Goal: Task Accomplishment & Management: Use online tool/utility

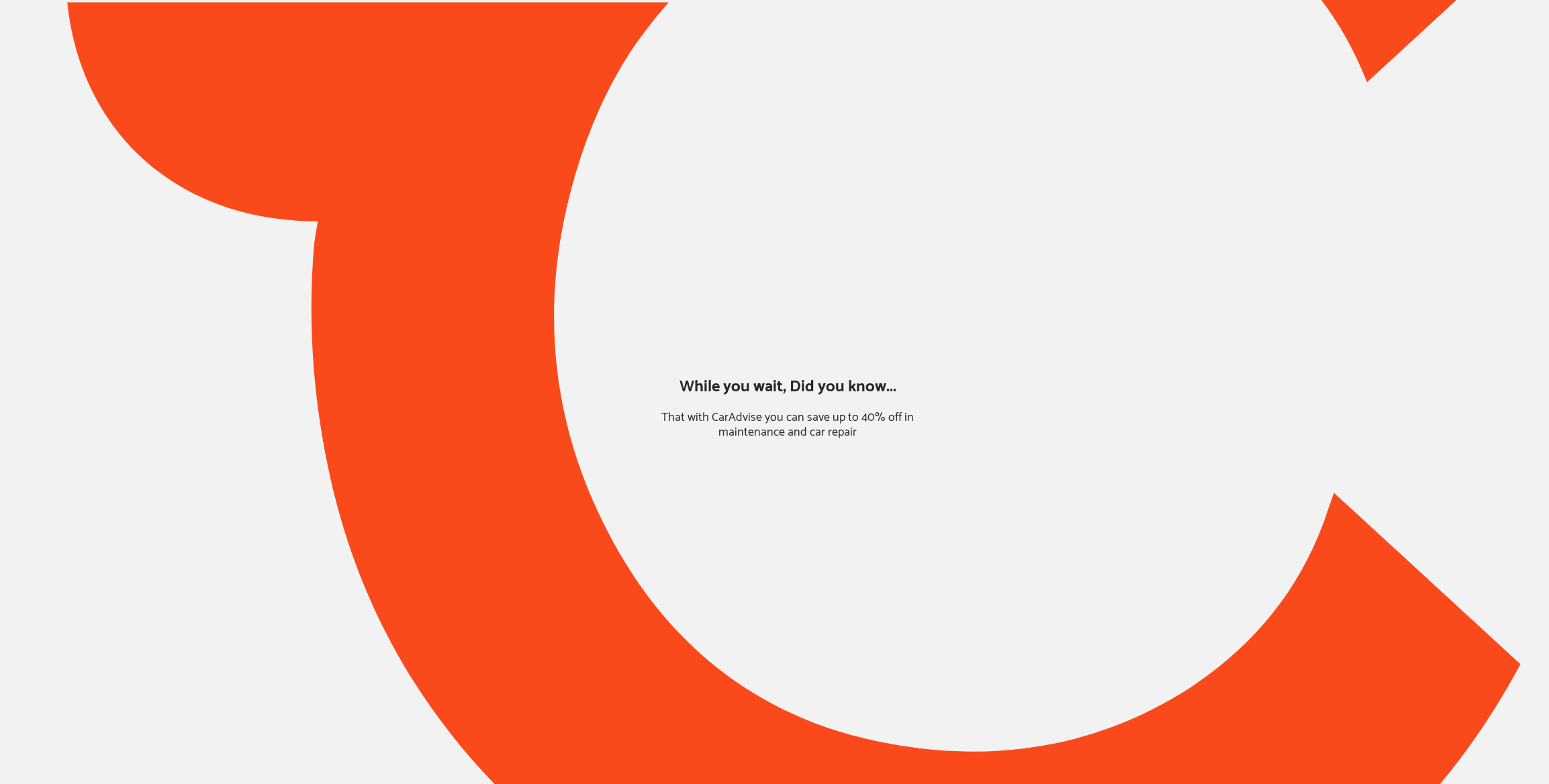
type input "*****"
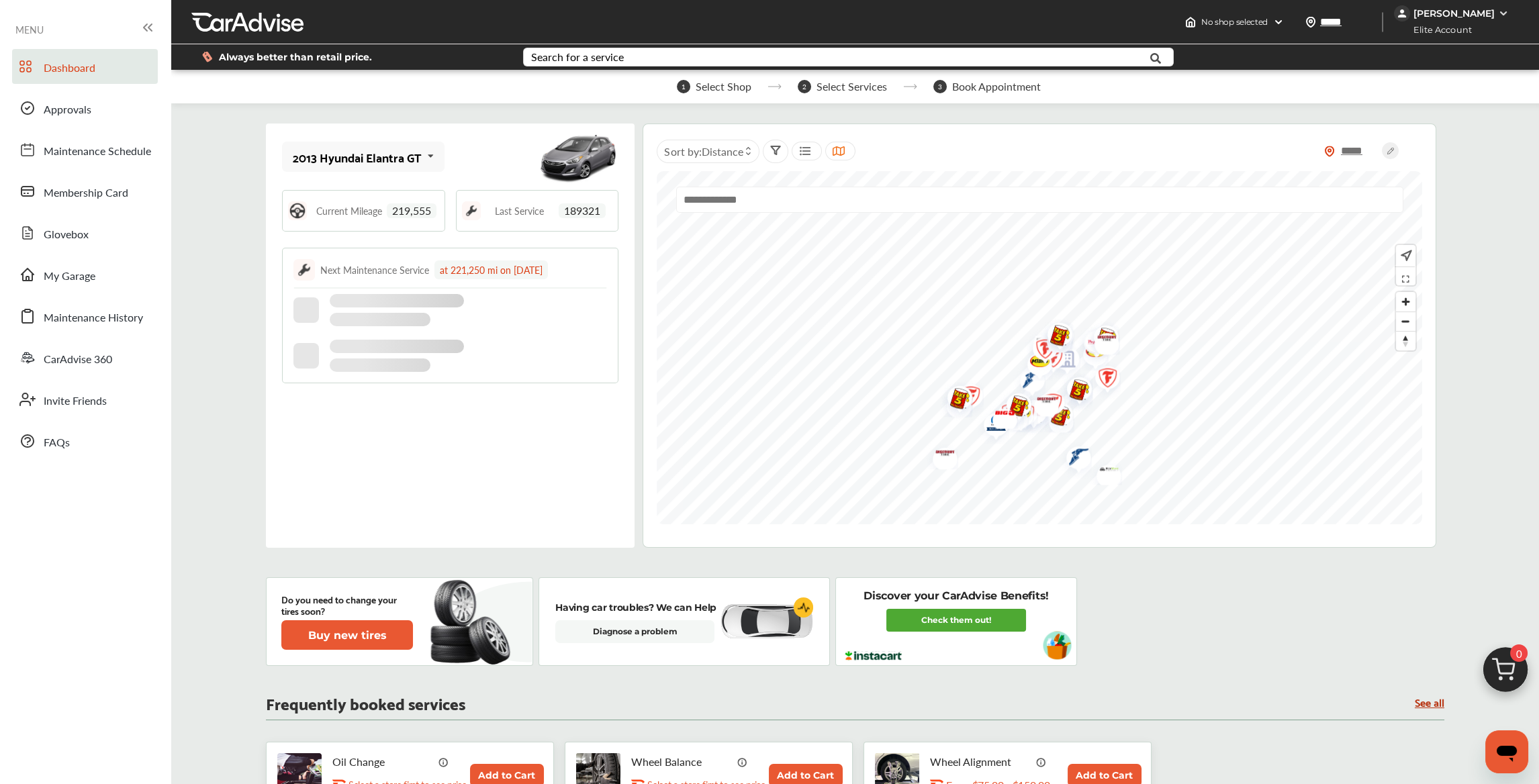
click at [406, 162] on div "2013 Hyundai Elantra GT" at bounding box center [357, 157] width 129 height 14
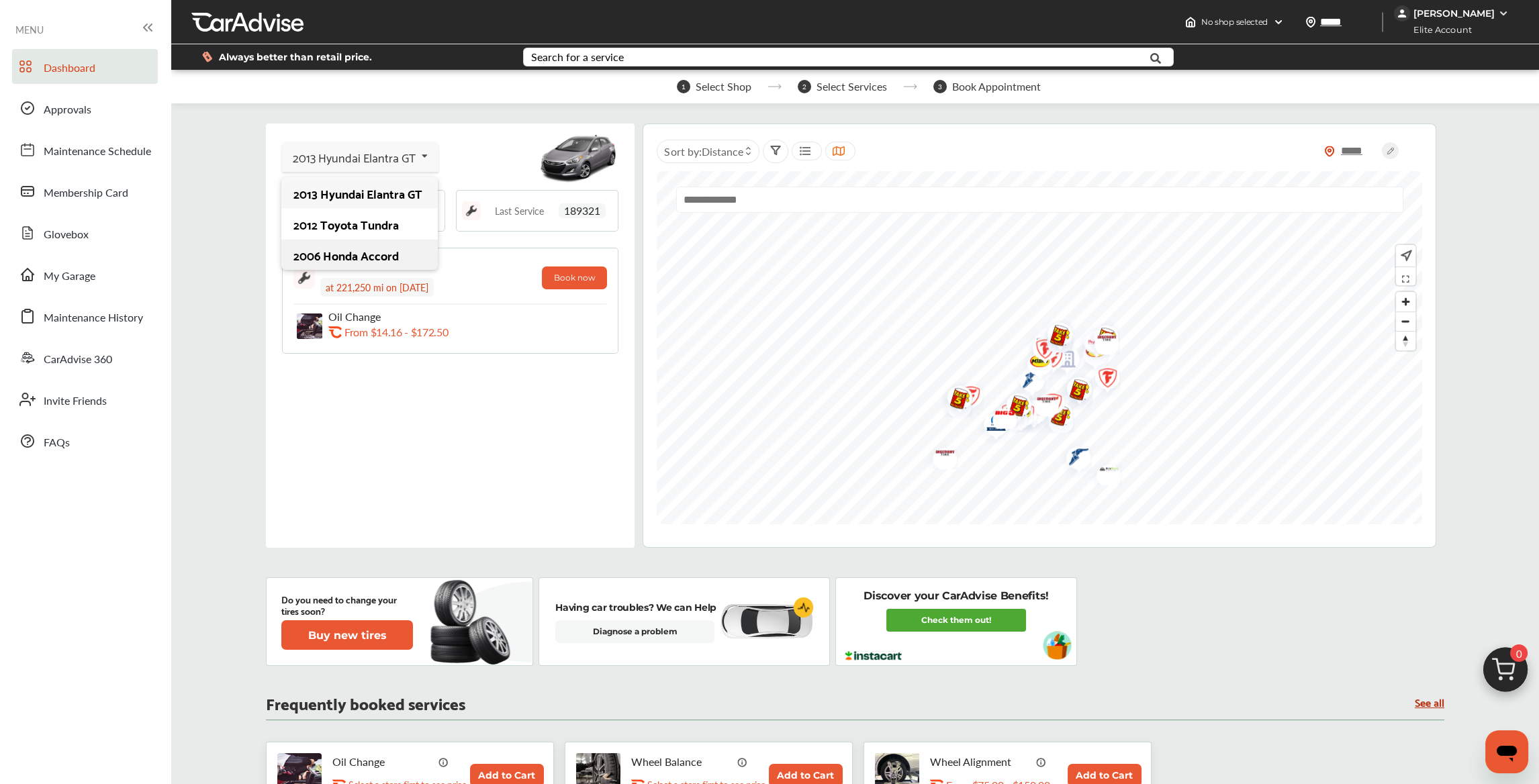
click at [350, 255] on div "2006 Honda Accord" at bounding box center [359, 255] width 131 height 14
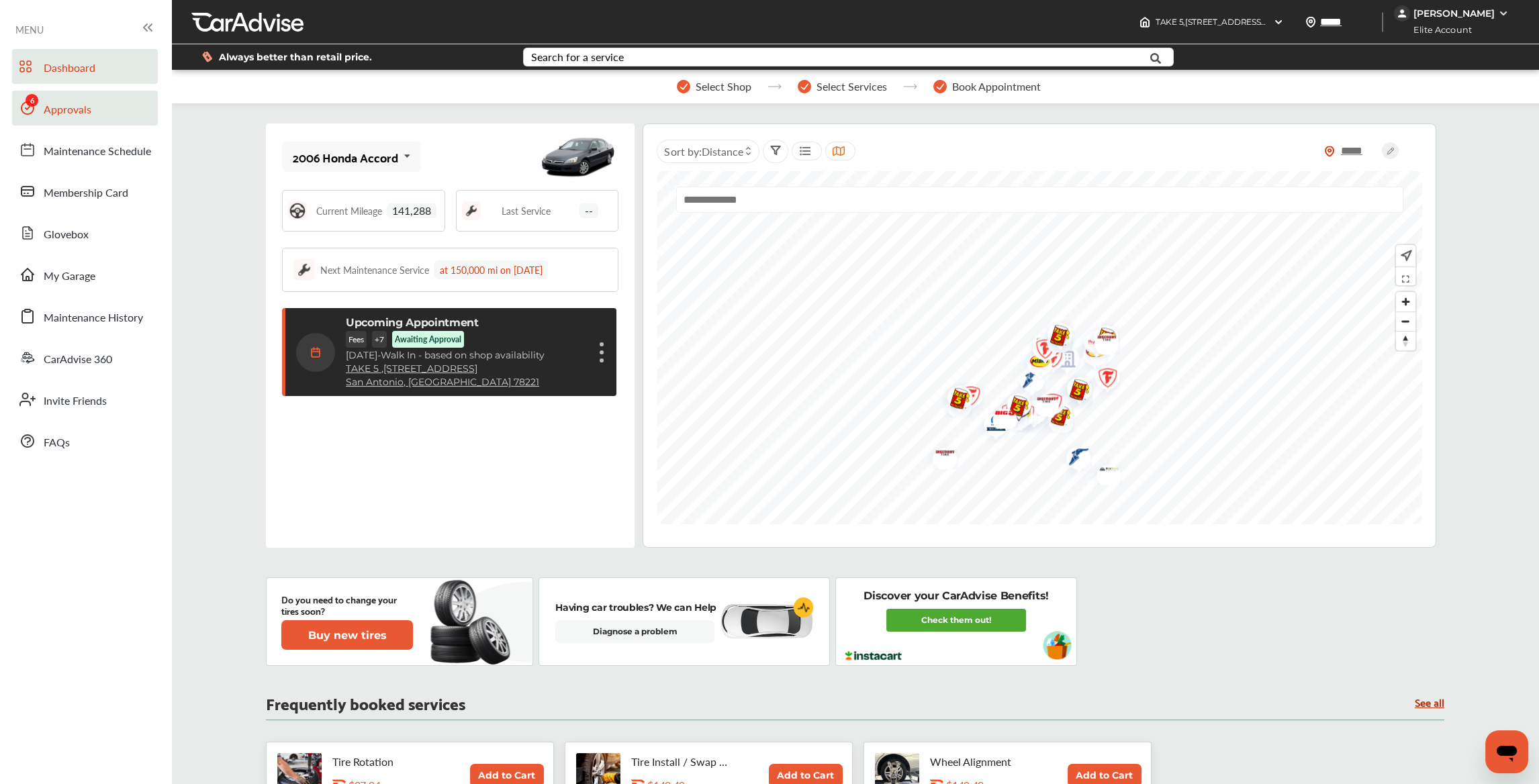
click at [89, 107] on span "Approvals" at bounding box center [67, 110] width 48 height 18
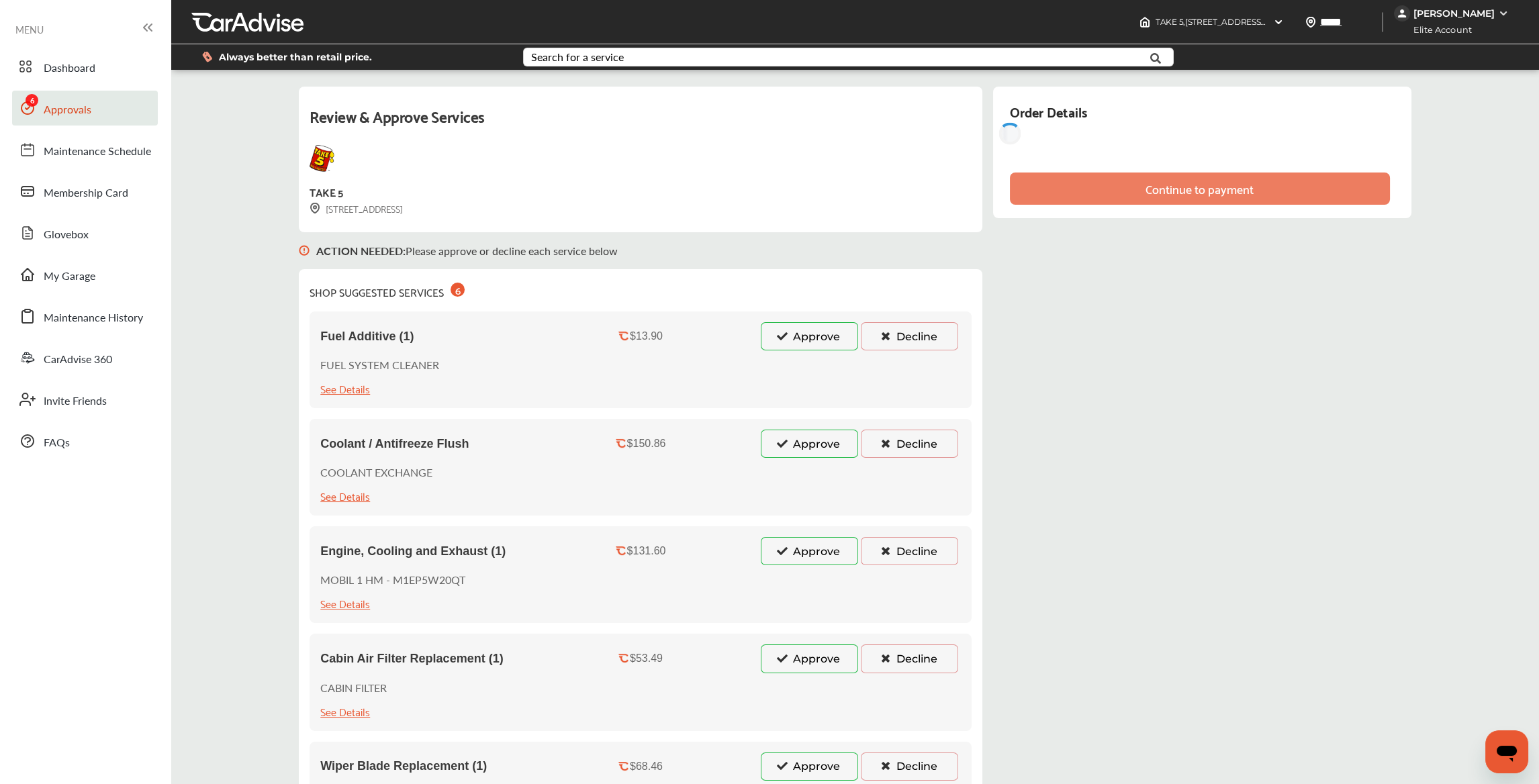
click at [818, 344] on button "Approve" at bounding box center [809, 336] width 98 height 28
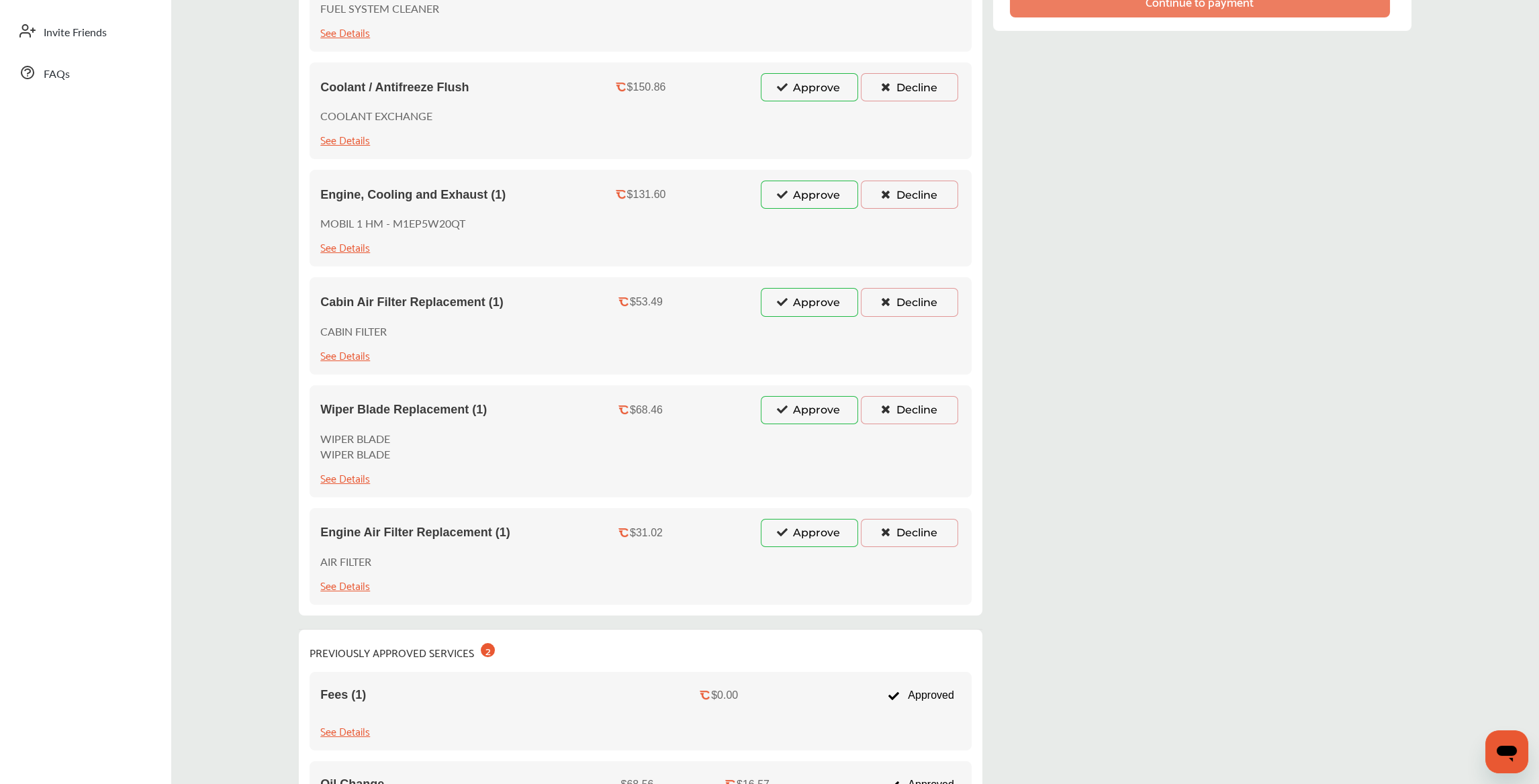
scroll to position [167, 0]
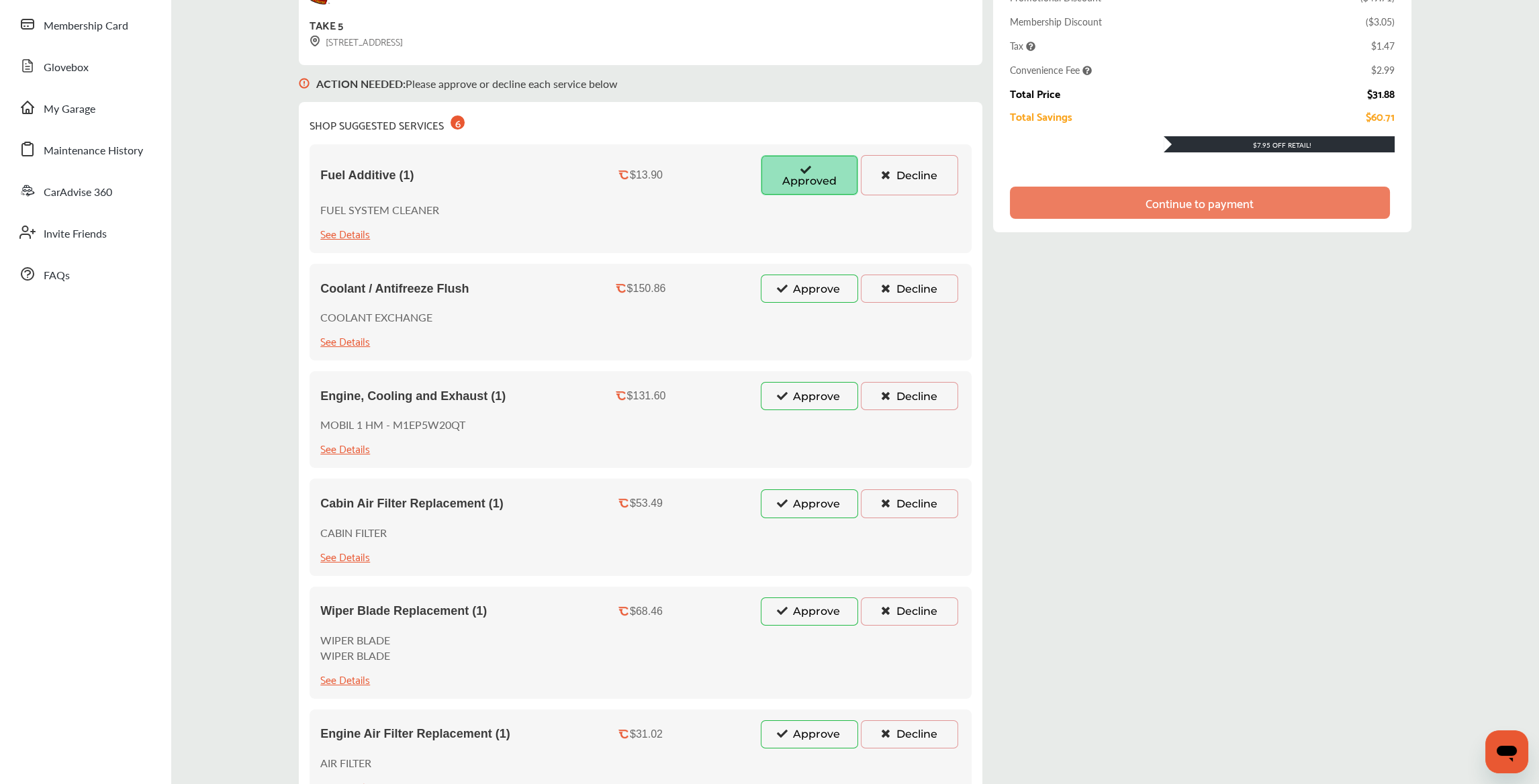
click at [903, 180] on button "Decline" at bounding box center [909, 175] width 98 height 40
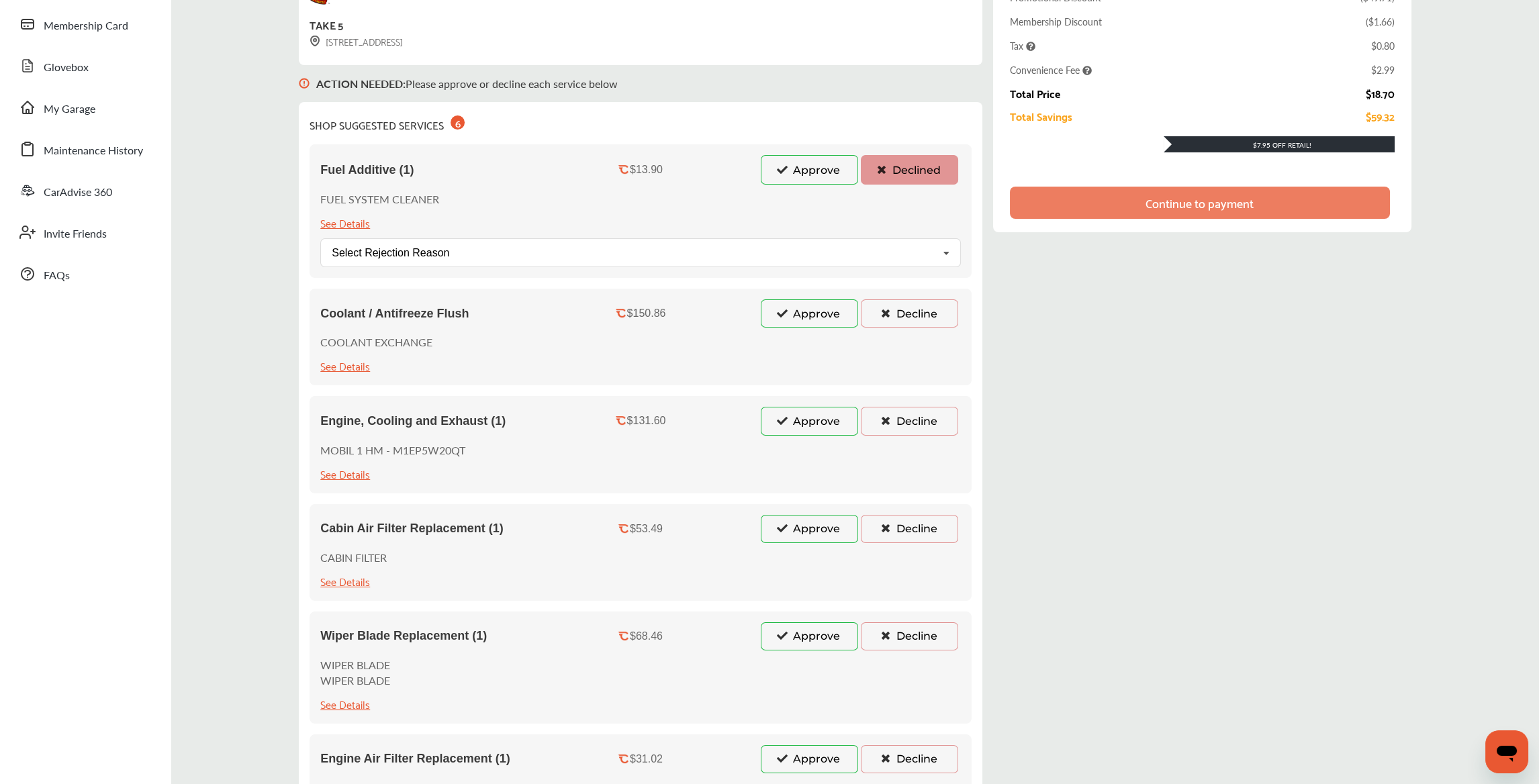
click at [903, 313] on button "Decline" at bounding box center [909, 313] width 98 height 28
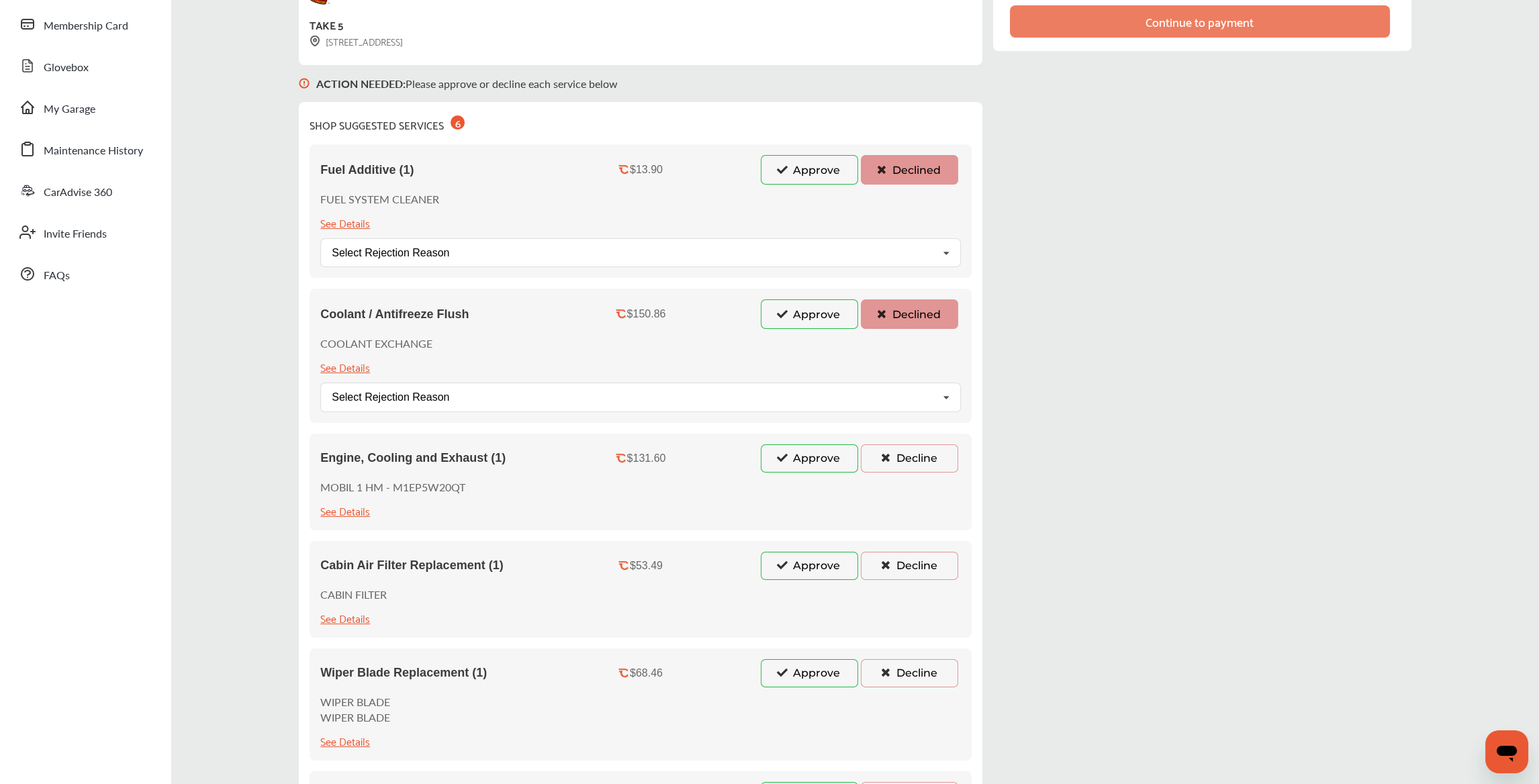
click at [917, 449] on button "Decline" at bounding box center [909, 458] width 98 height 28
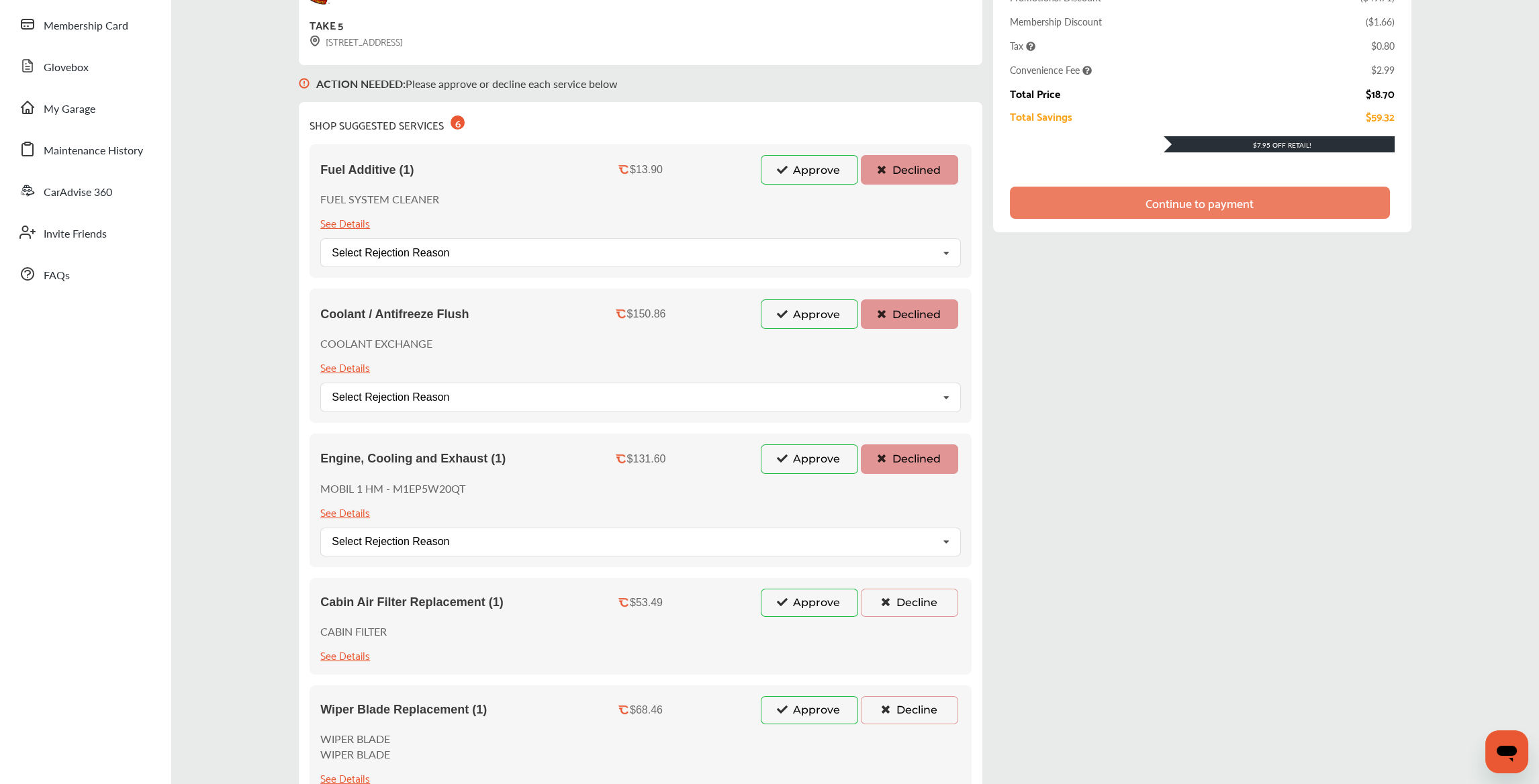
click at [895, 605] on button "Decline" at bounding box center [909, 603] width 98 height 28
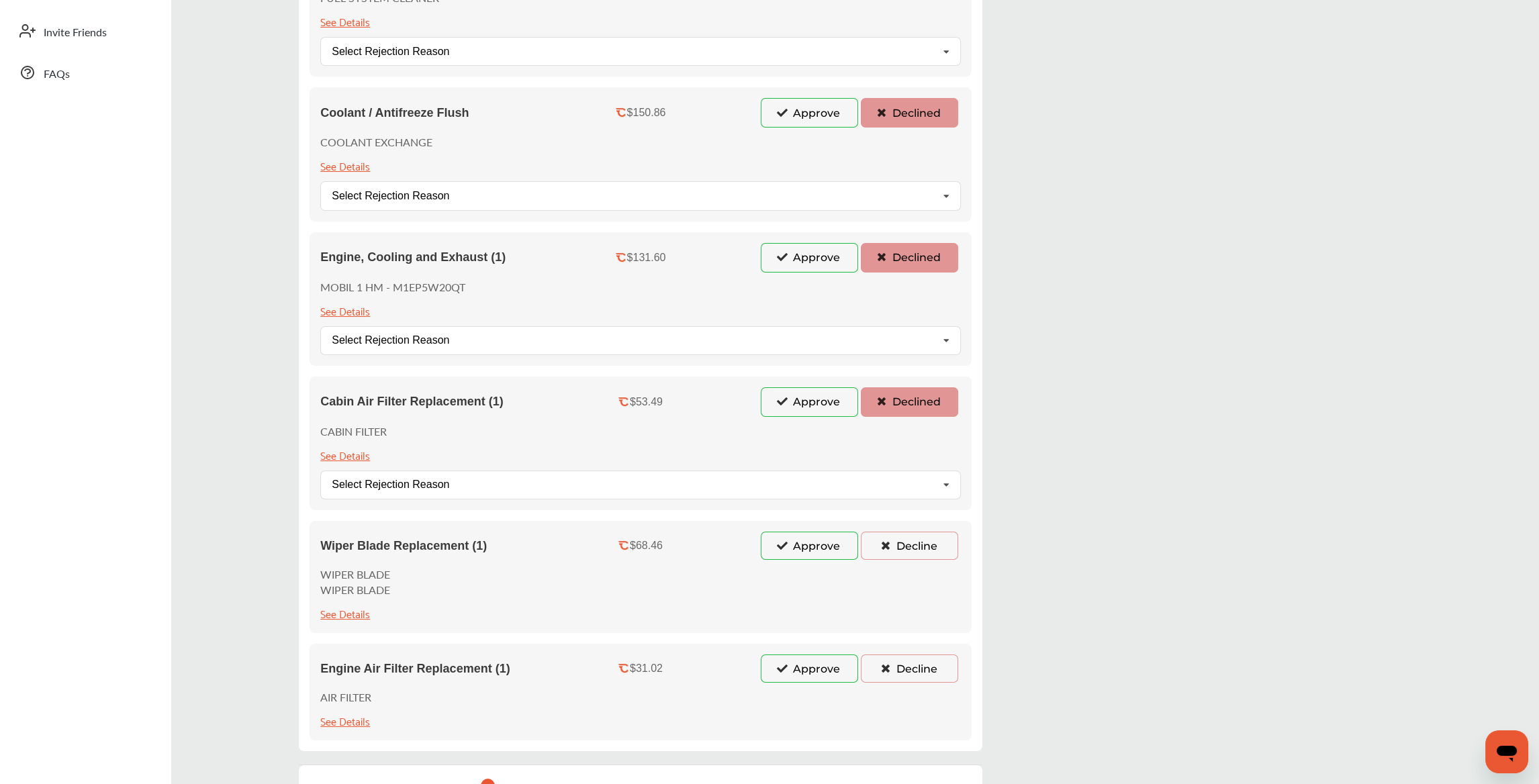
scroll to position [436, 0]
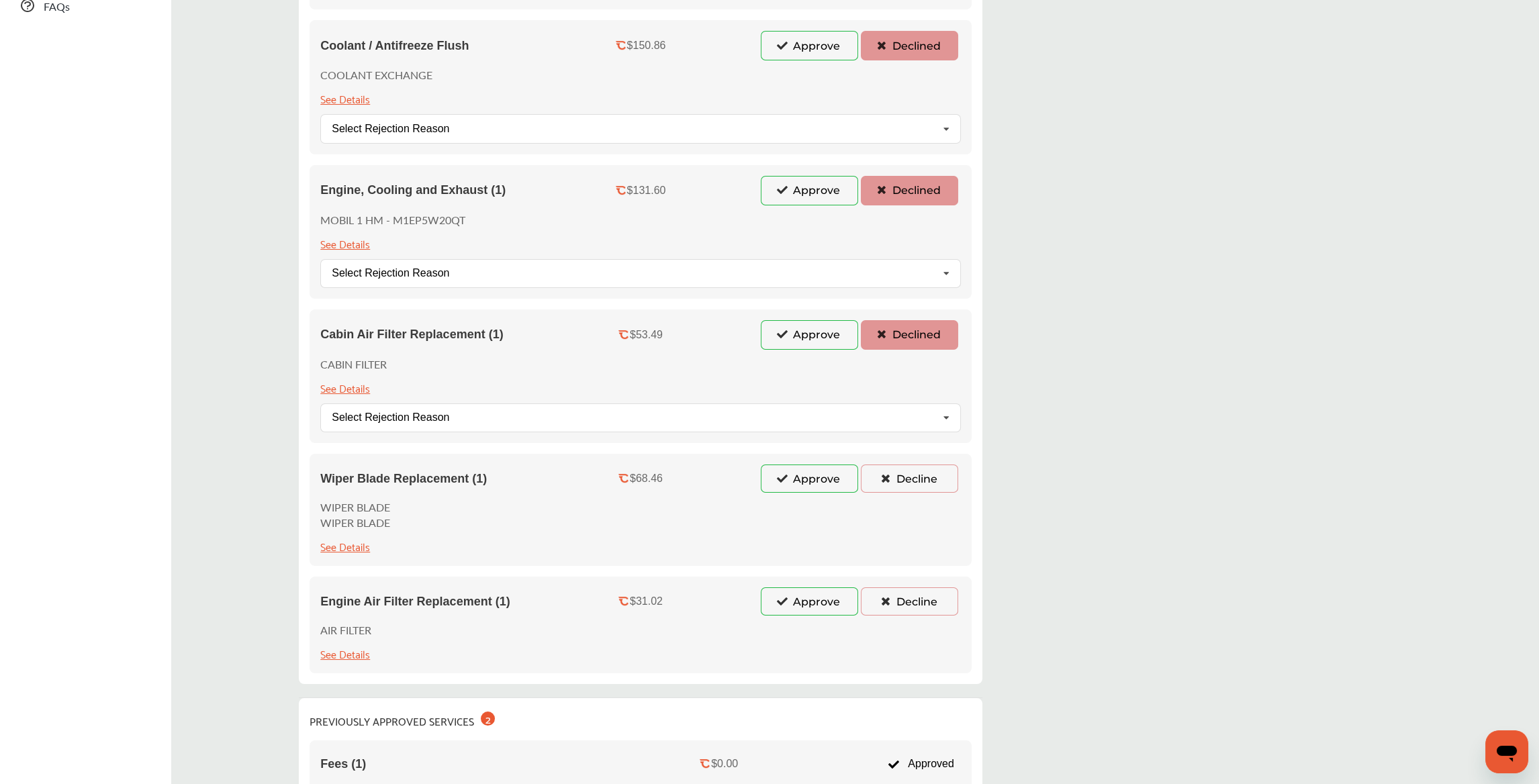
click at [911, 474] on button "Decline" at bounding box center [909, 478] width 98 height 28
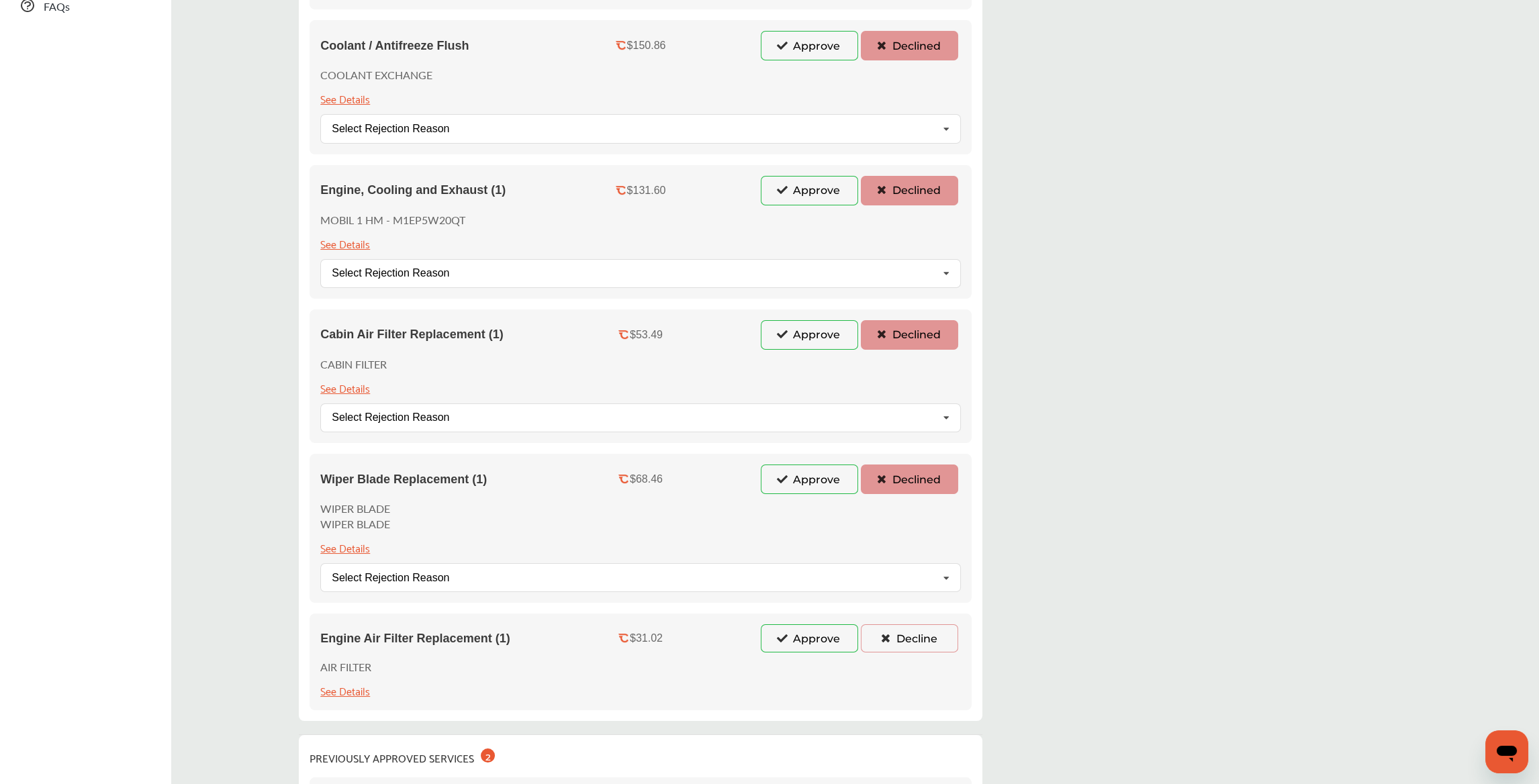
click at [888, 633] on icon at bounding box center [885, 638] width 13 height 10
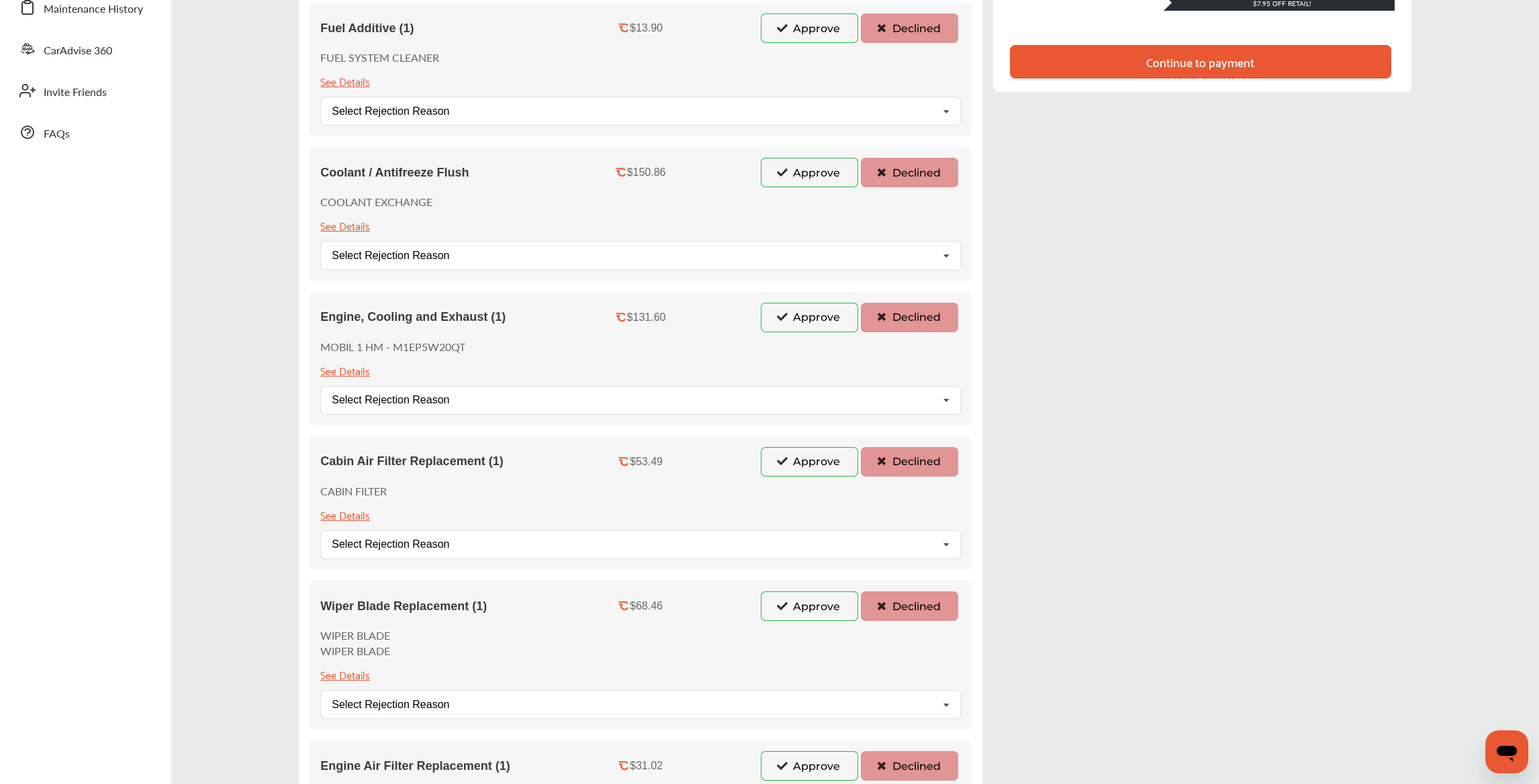
click at [1091, 75] on div "Continue to payment" at bounding box center [1200, 62] width 381 height 34
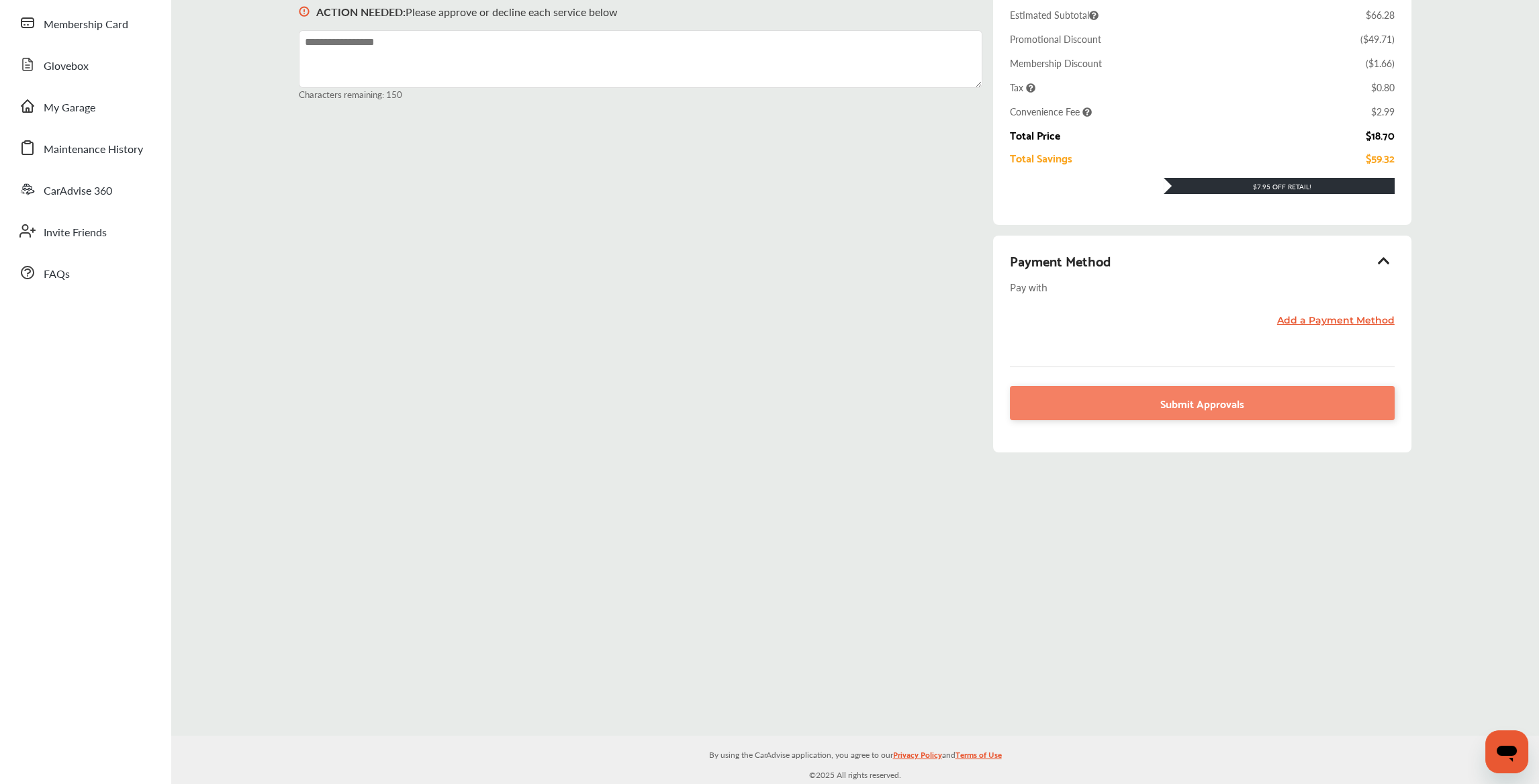
scroll to position [168, 0]
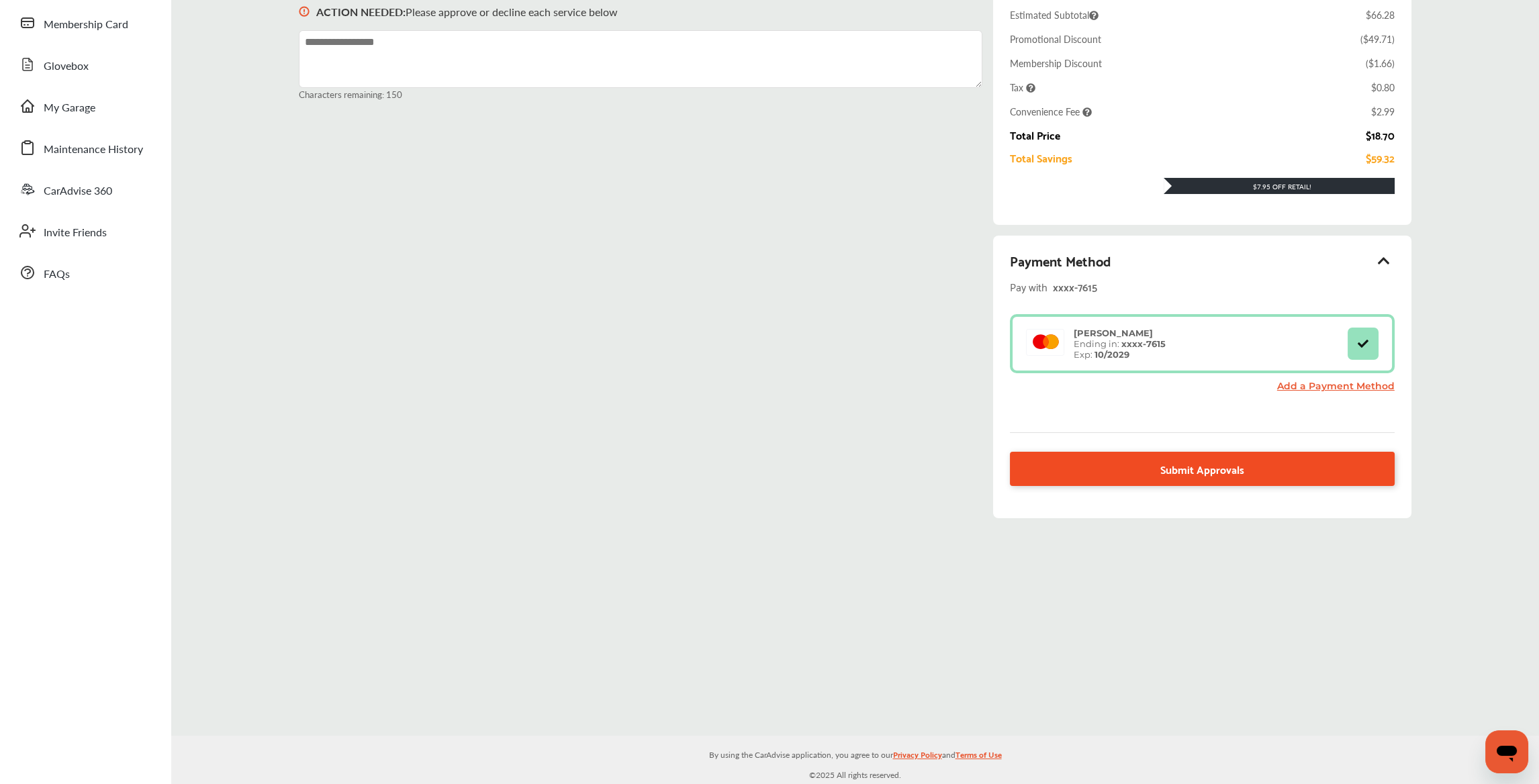
click at [1173, 478] on link "Submit Approvals" at bounding box center [1202, 469] width 385 height 34
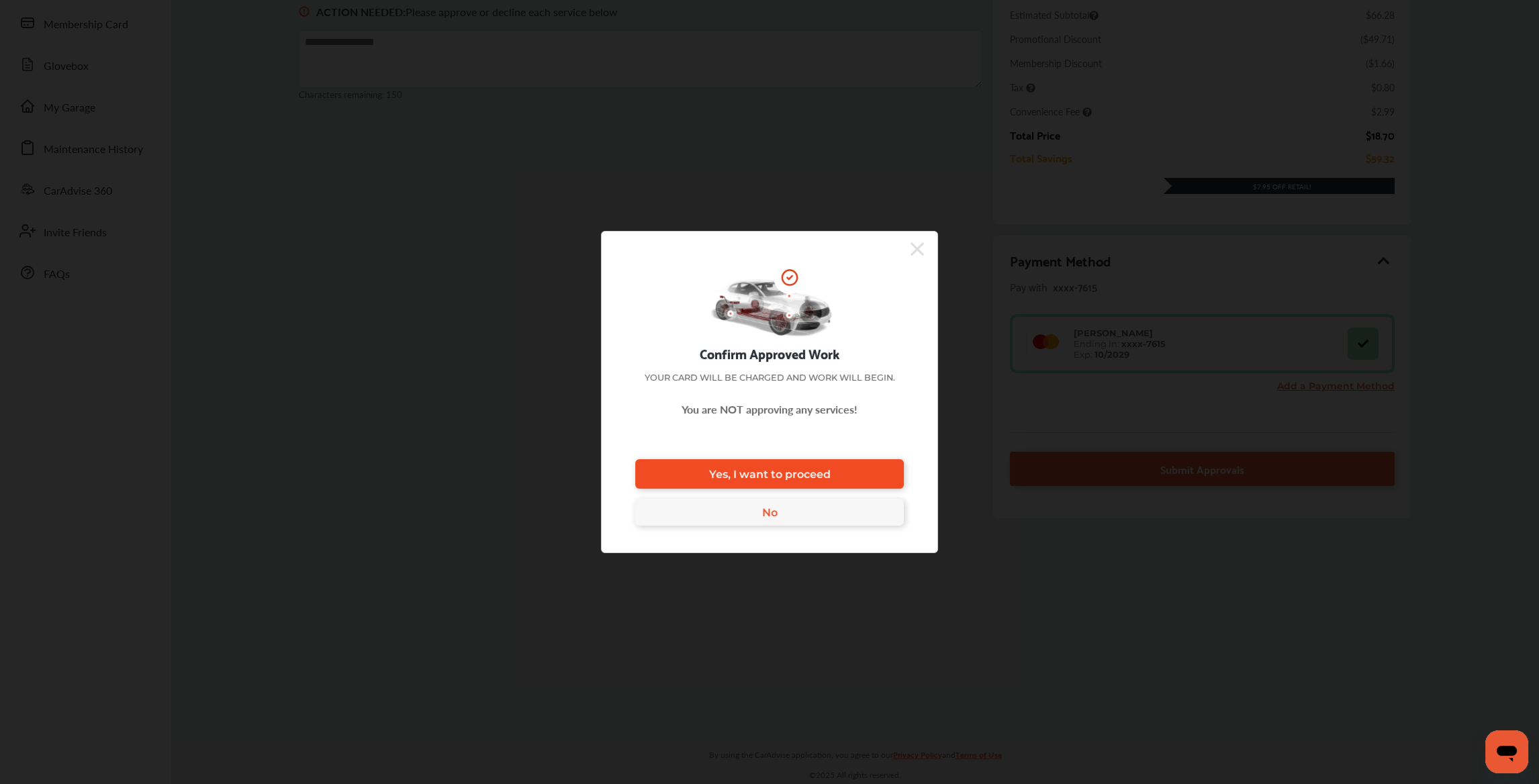
click at [818, 468] on span "Yes, I want to proceed" at bounding box center [770, 475] width 122 height 13
